Goal: Information Seeking & Learning: Compare options

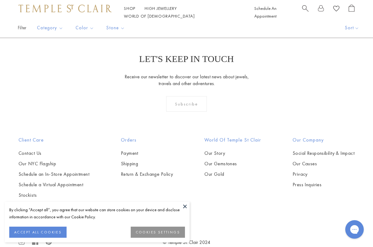
scroll to position [961, 0]
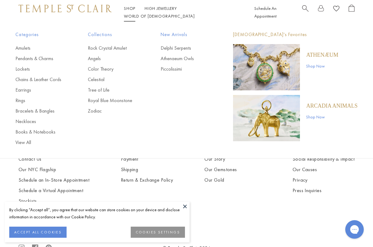
click at [134, 11] on link "Shop Shop" at bounding box center [129, 9] width 11 height 6
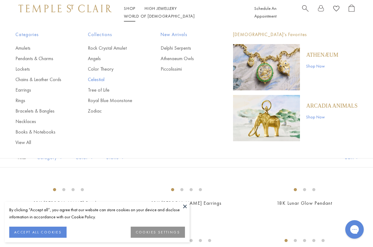
click at [103, 79] on link "Celestial" at bounding box center [112, 79] width 48 height 7
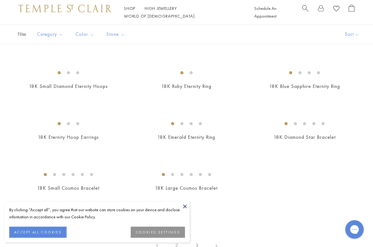
scroll to position [728, 0]
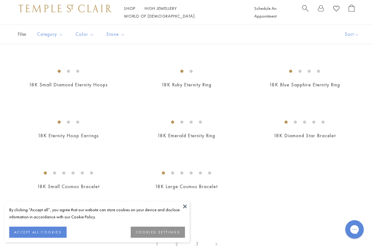
click at [0, 0] on img at bounding box center [0, 0] width 0 height 0
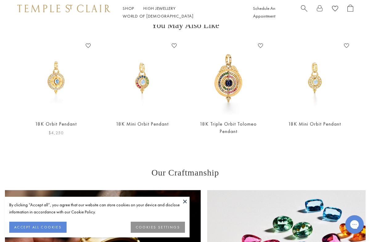
scroll to position [344, 1]
click at [80, 83] on img at bounding box center [56, 78] width 74 height 74
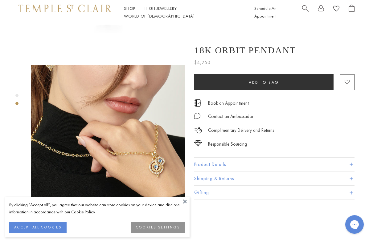
scroll to position [122, 0]
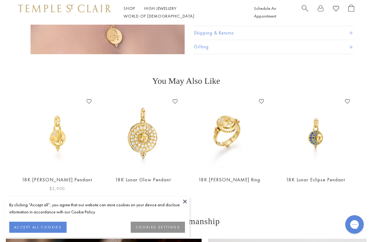
scroll to position [451, 0]
click at [59, 123] on img at bounding box center [57, 134] width 74 height 74
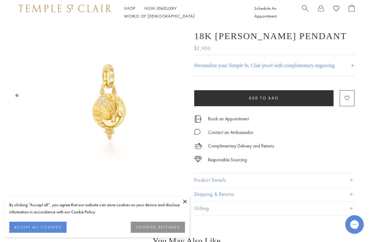
click at [222, 181] on button "Product Details" at bounding box center [274, 180] width 160 height 14
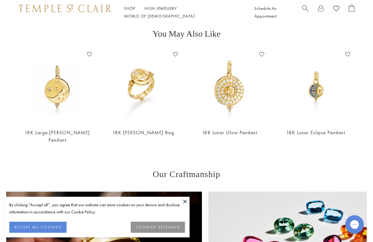
scroll to position [321, 0]
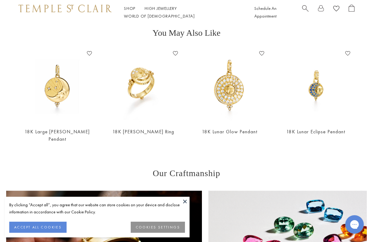
click at [50, 133] on link "18K Large [PERSON_NAME] Pendant" at bounding box center [57, 135] width 65 height 14
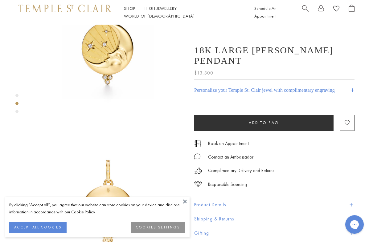
scroll to position [63, 0]
click at [216, 198] on button "Product Details" at bounding box center [274, 205] width 160 height 14
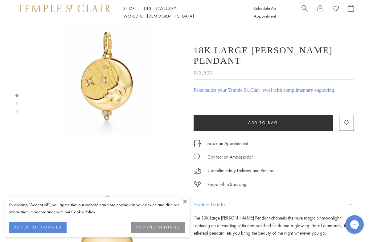
scroll to position [26, 1]
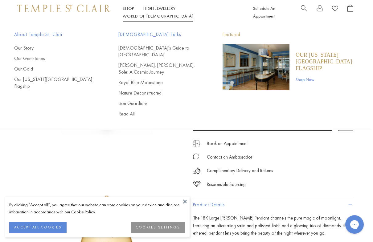
click at [302, 11] on span "Search" at bounding box center [304, 8] width 6 height 6
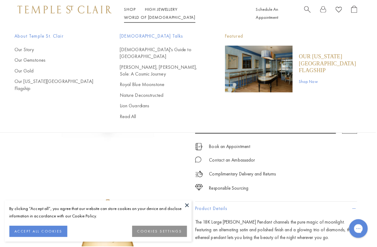
scroll to position [26, 0]
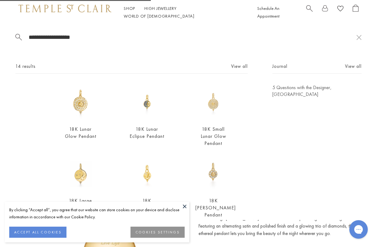
type input "**********"
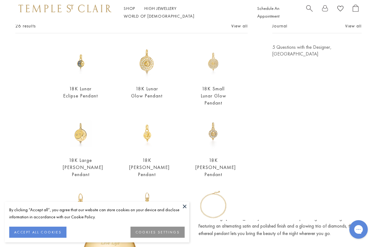
scroll to position [42, 0]
